Goal: Information Seeking & Learning: Find specific fact

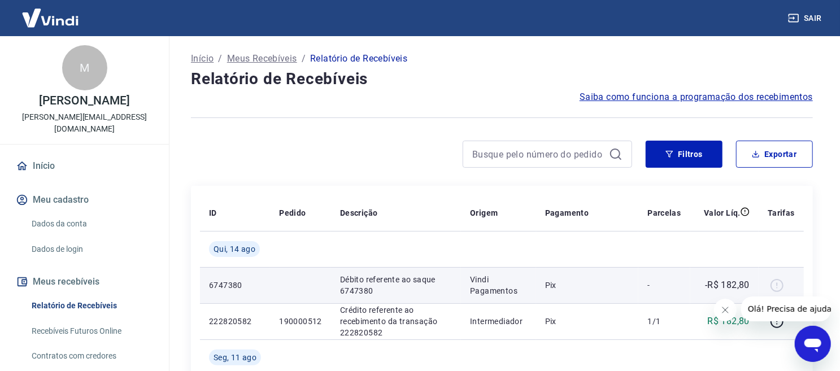
scroll to position [125, 0]
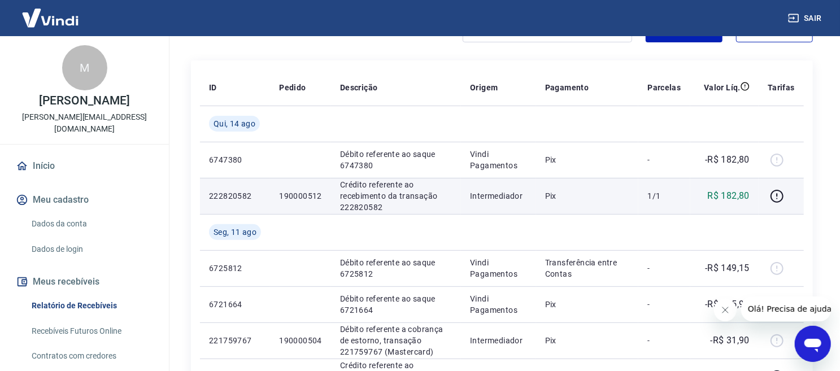
click at [296, 191] on p "190000512" at bounding box center [300, 195] width 43 height 11
copy p "190000512"
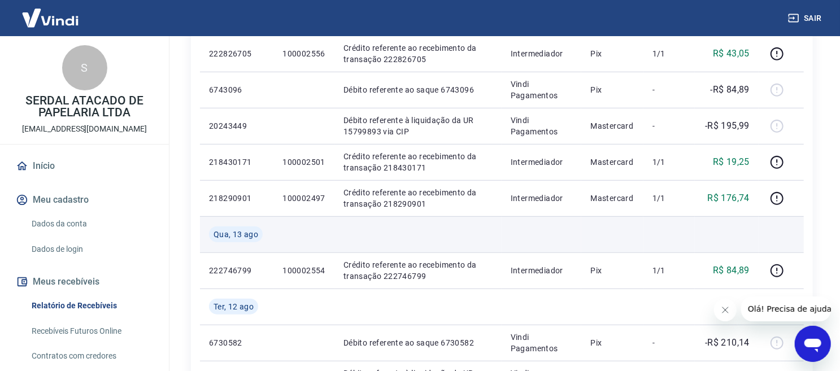
scroll to position [439, 0]
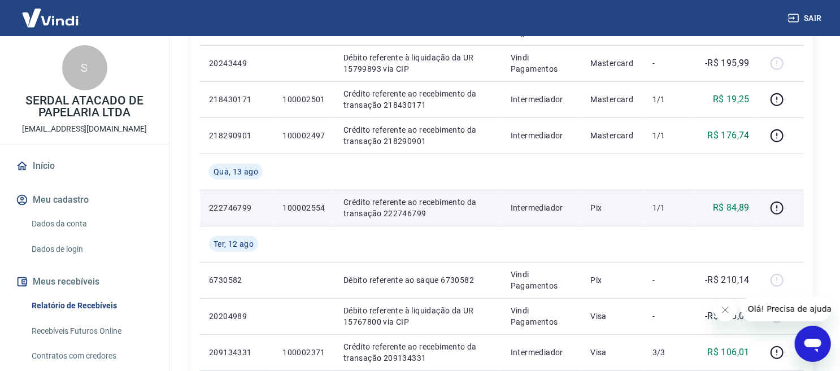
click at [319, 207] on p "100002554" at bounding box center [303, 207] width 43 height 11
copy p "100002554"
